Goal: Task Accomplishment & Management: Use online tool/utility

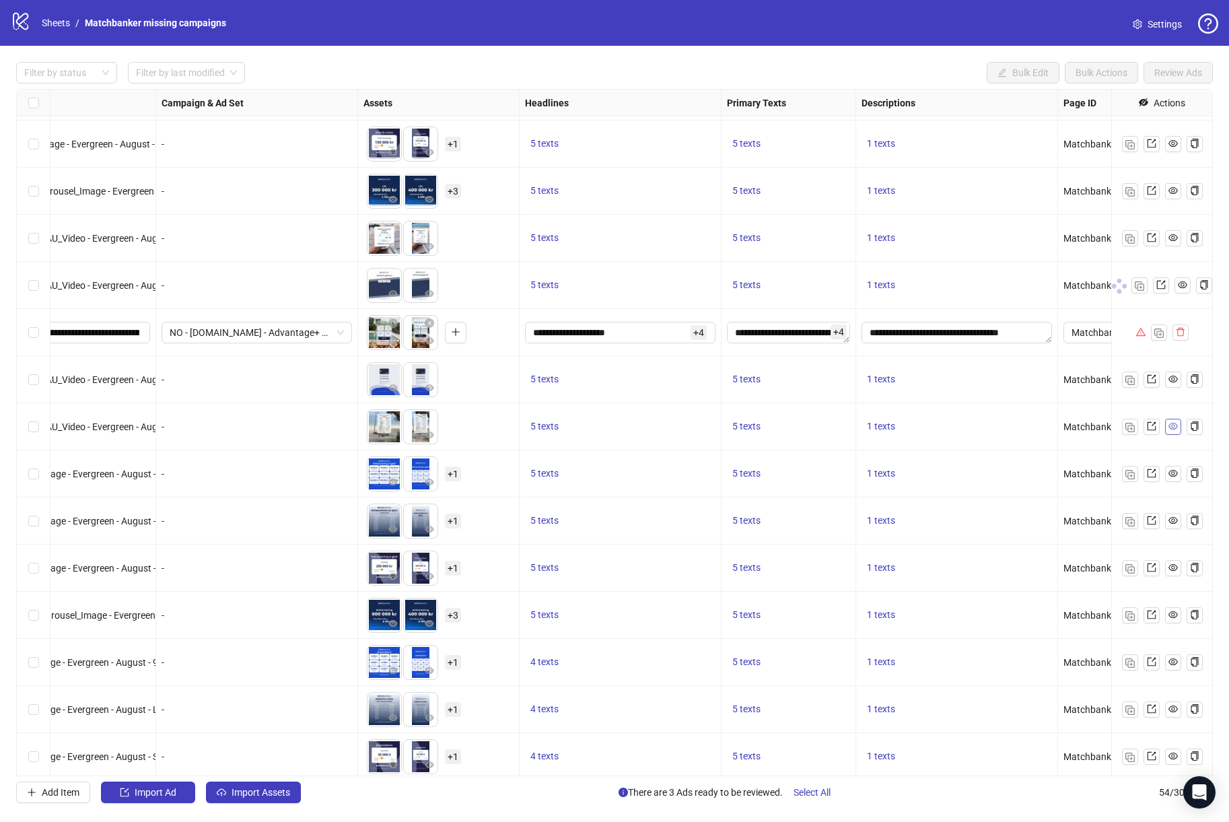
scroll to position [750, 0]
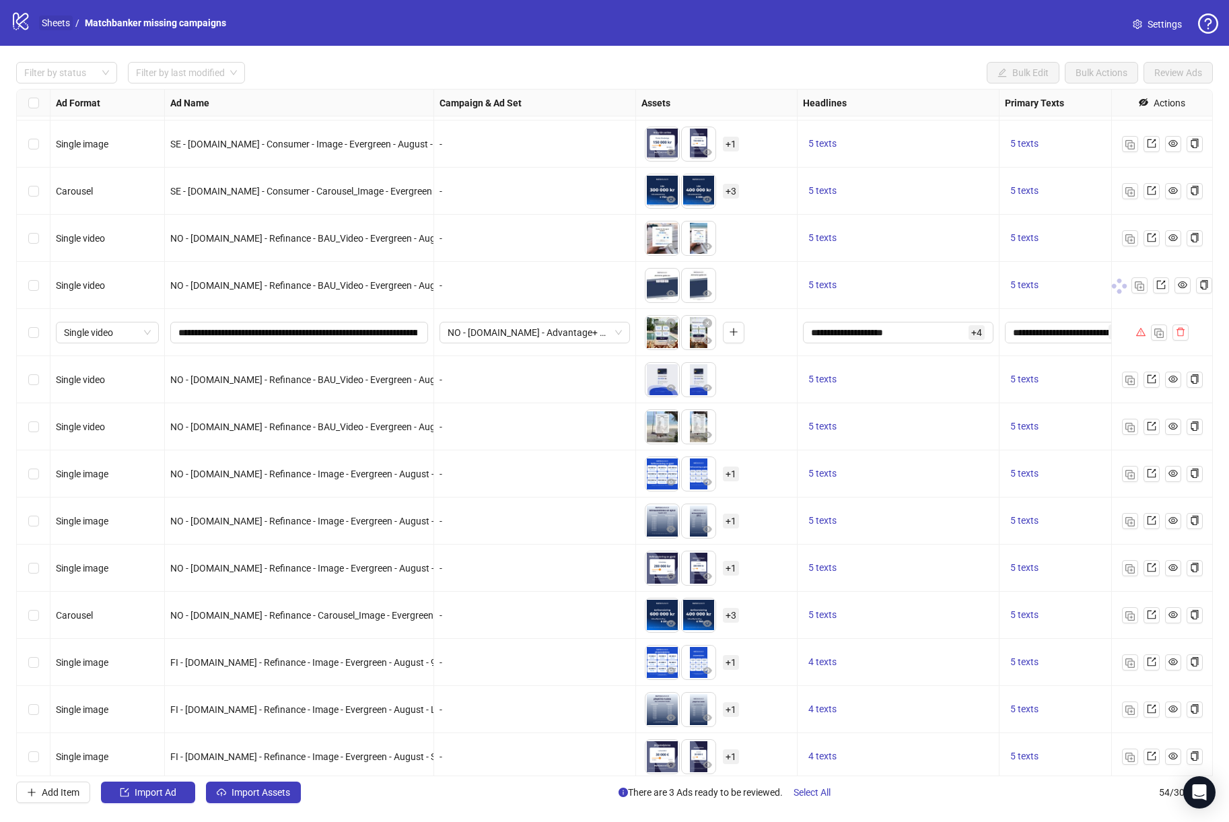
click at [62, 22] on link "Sheets" at bounding box center [56, 22] width 34 height 15
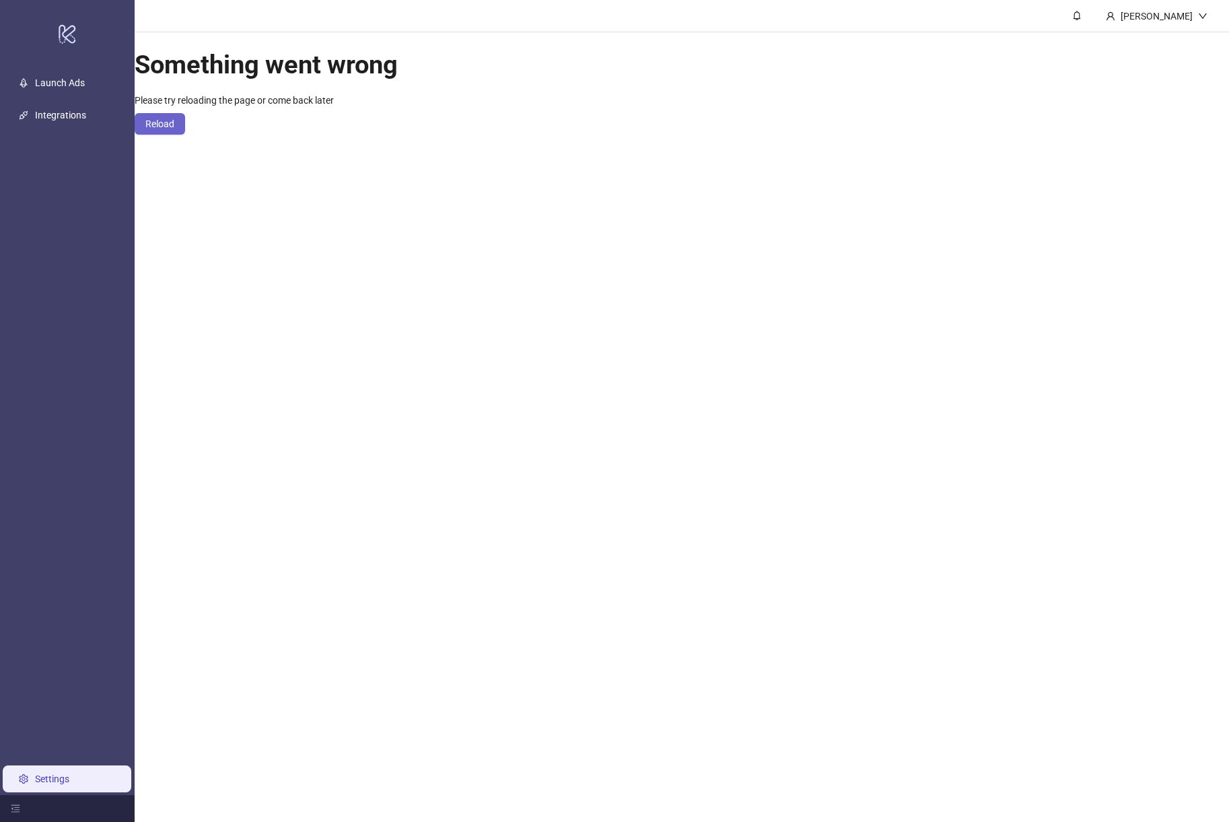
click at [174, 129] on span "Reload" at bounding box center [159, 123] width 29 height 11
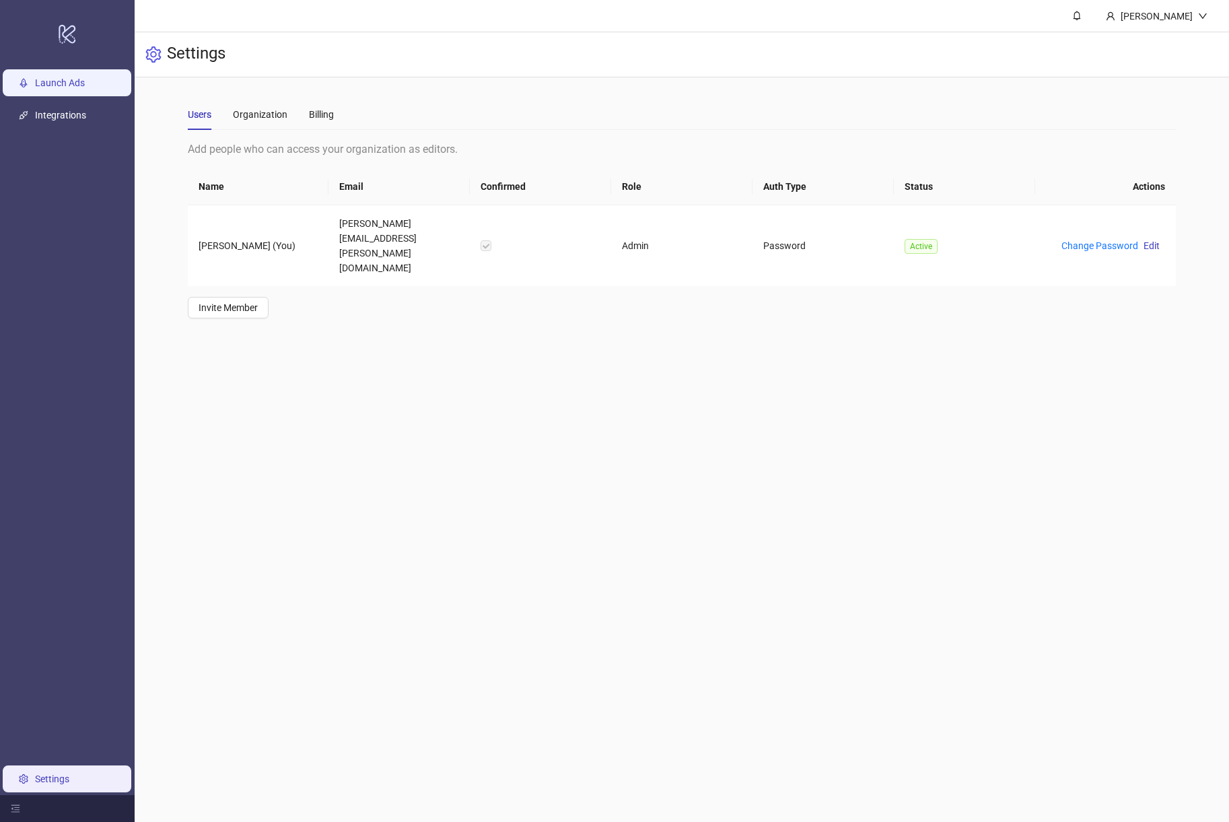
drag, startPoint x: 70, startPoint y: 80, endPoint x: 100, endPoint y: 75, distance: 30.1
click at [70, 80] on link "Launch Ads" at bounding box center [60, 82] width 50 height 11
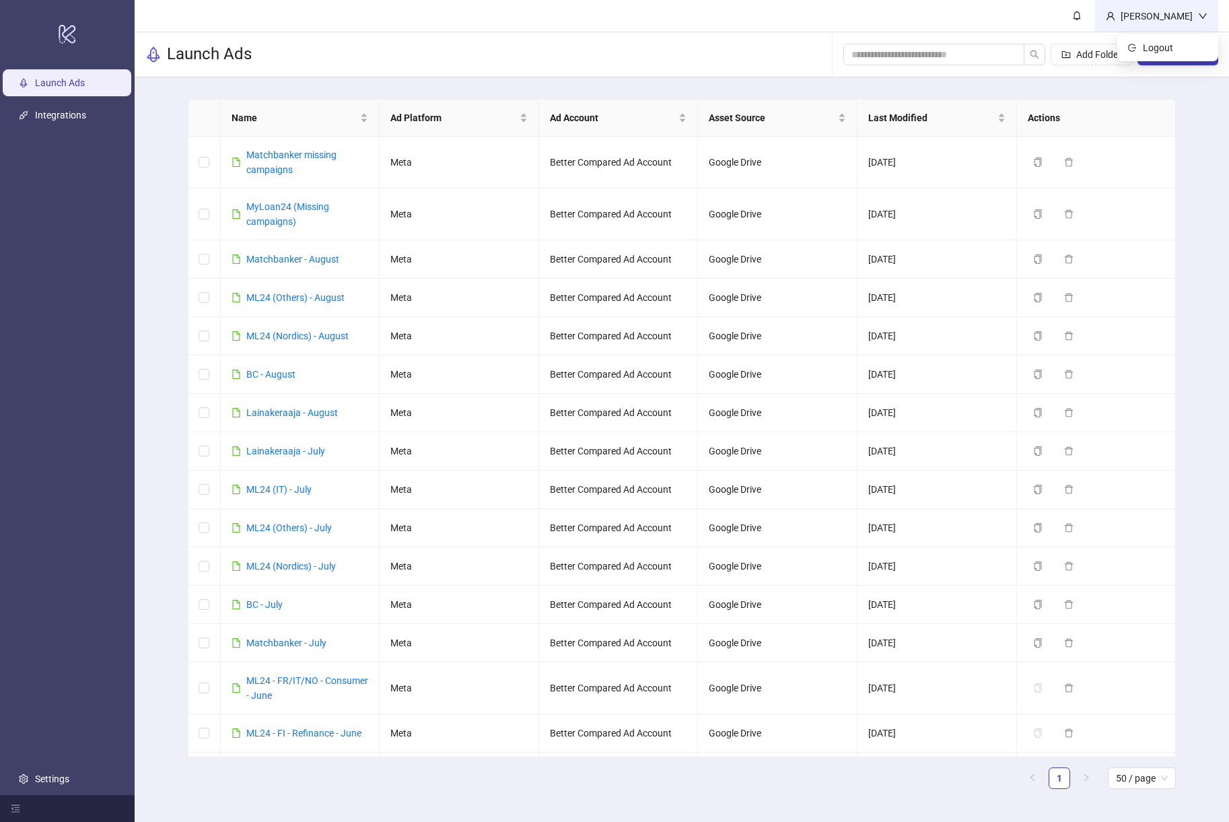
click at [1203, 24] on div "[PERSON_NAME]" at bounding box center [1156, 16] width 123 height 32
click at [1172, 48] on button "New Sheet" at bounding box center [1177, 55] width 81 height 22
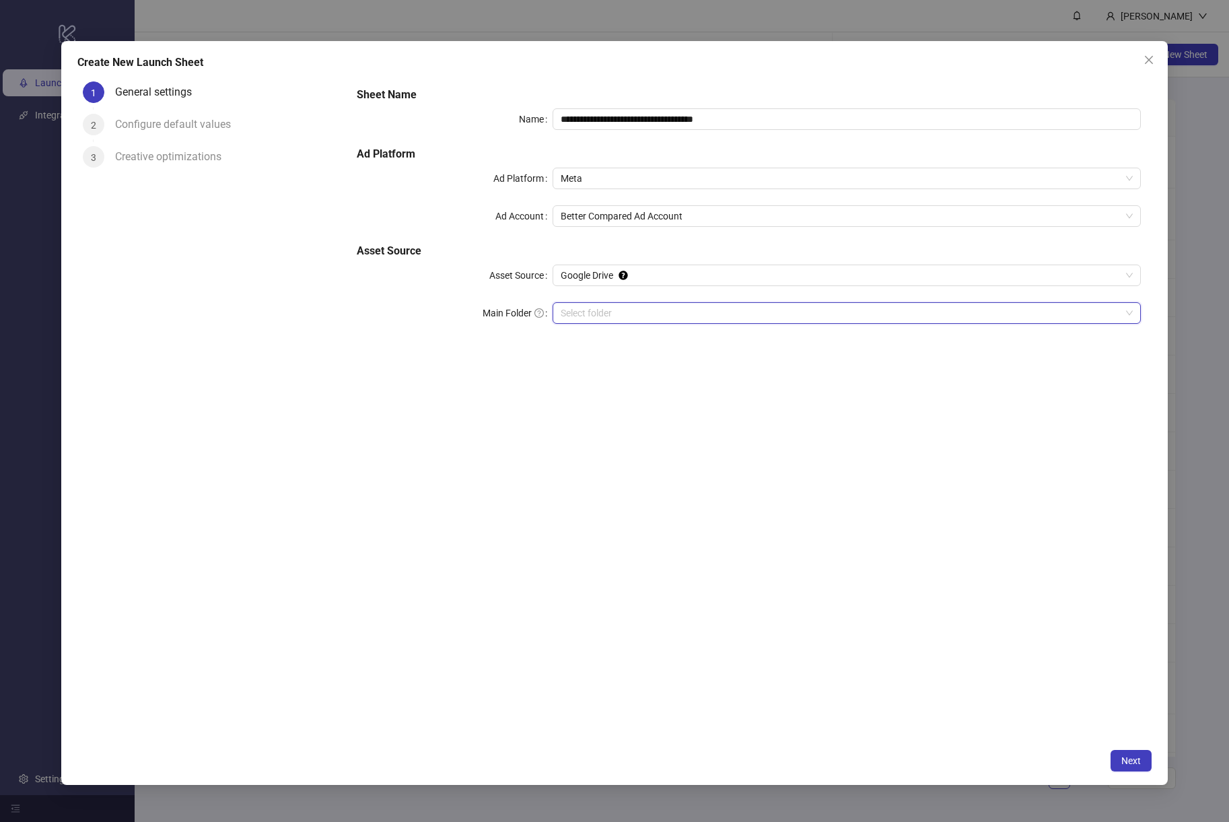
click at [633, 307] on input "Main Folder" at bounding box center [840, 313] width 559 height 20
